Goal: Find specific page/section: Find specific page/section

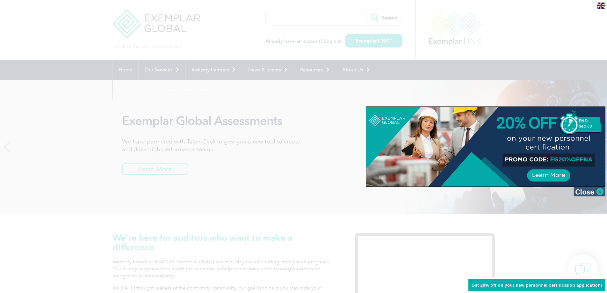
click at [591, 191] on img at bounding box center [590, 192] width 32 height 10
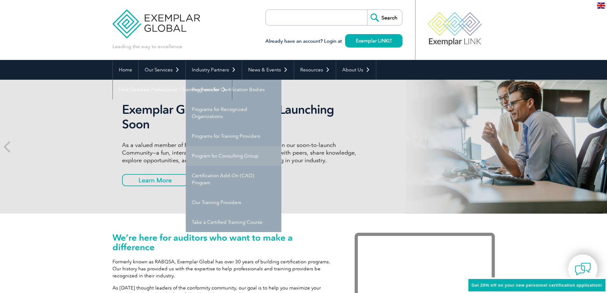
click at [221, 154] on link "Program for Consulting Group" at bounding box center [234, 156] width 96 height 20
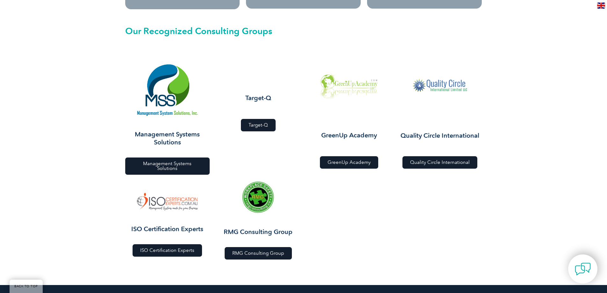
scroll to position [695, 0]
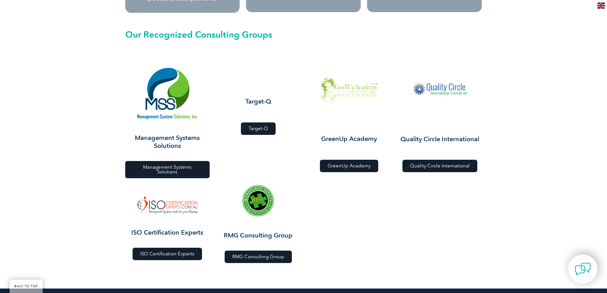
click at [173, 252] on span "ISO Certification Experts" at bounding box center [167, 254] width 54 height 5
